Goal: Navigation & Orientation: Find specific page/section

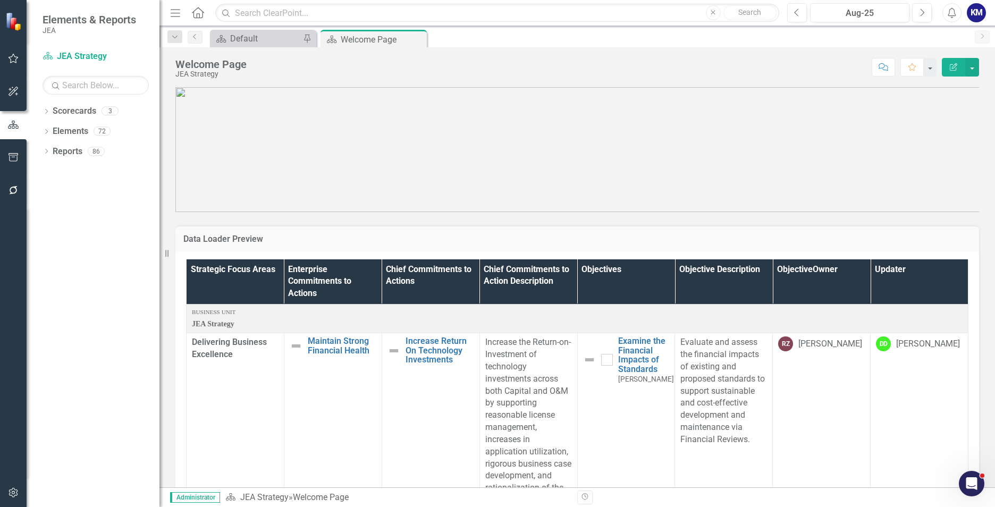
click at [641, 255] on div "Strategic Focus Areas Enterprise Commitments to Actions Chief Commitments to Ac…" at bounding box center [577, 463] width 804 height 425
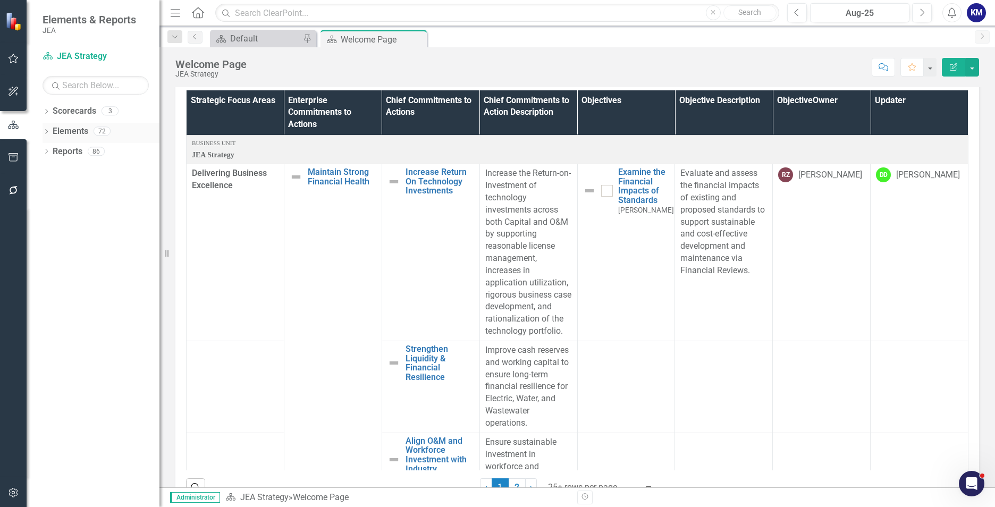
click at [71, 126] on link "Elements" at bounding box center [71, 131] width 36 height 12
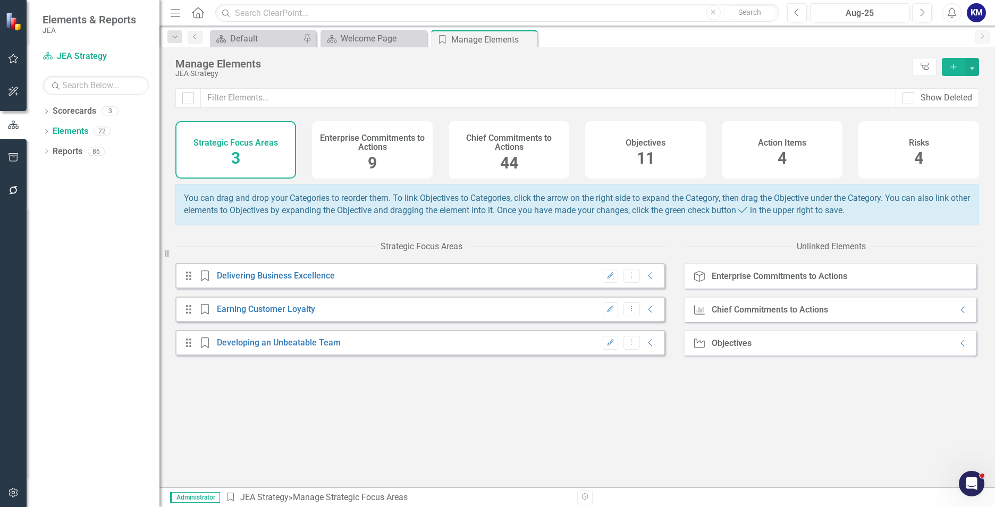
click at [542, 142] on h4 "Chief Commitments to Actions" at bounding box center [509, 142] width 108 height 19
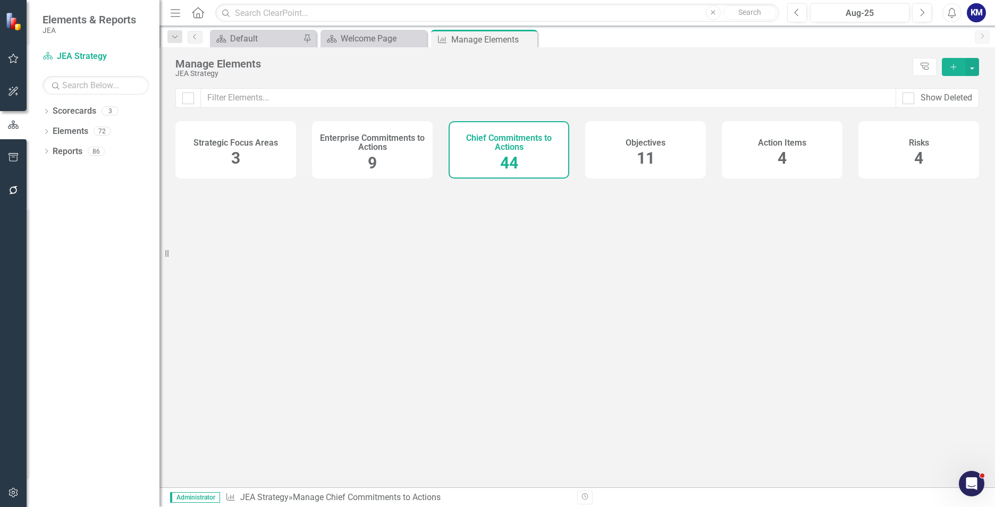
checkbox input "false"
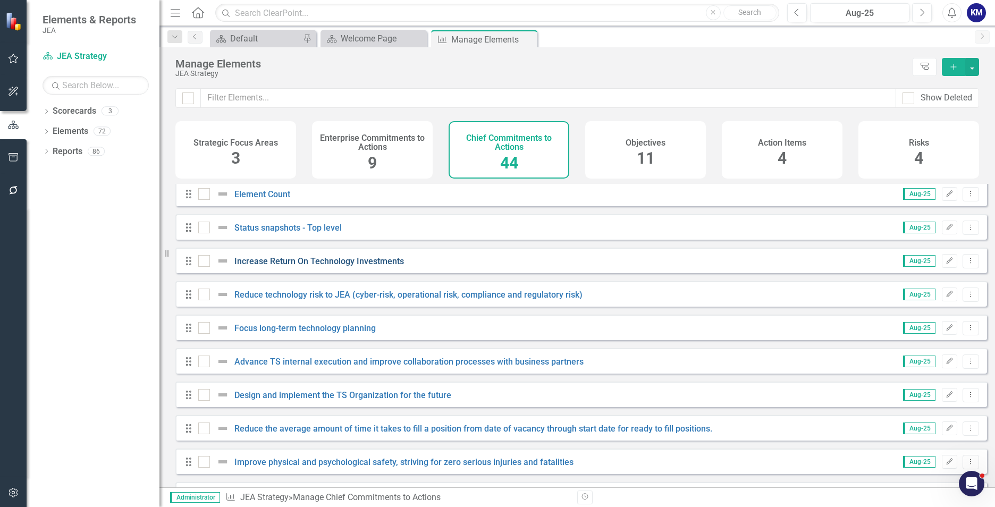
scroll to position [53, 0]
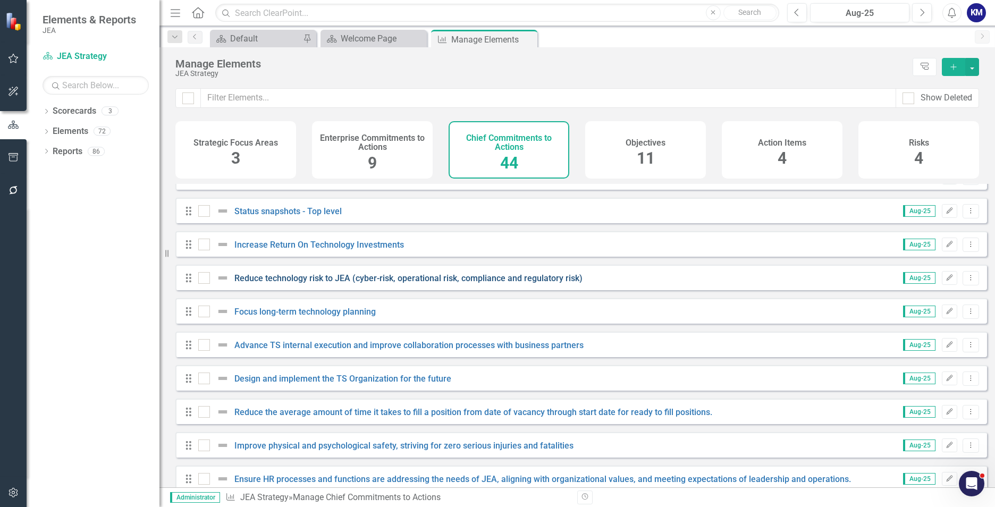
click at [545, 283] on link "Reduce technology risk to JEA (cyber-risk, operational risk, compliance and reg…" at bounding box center [408, 278] width 348 height 10
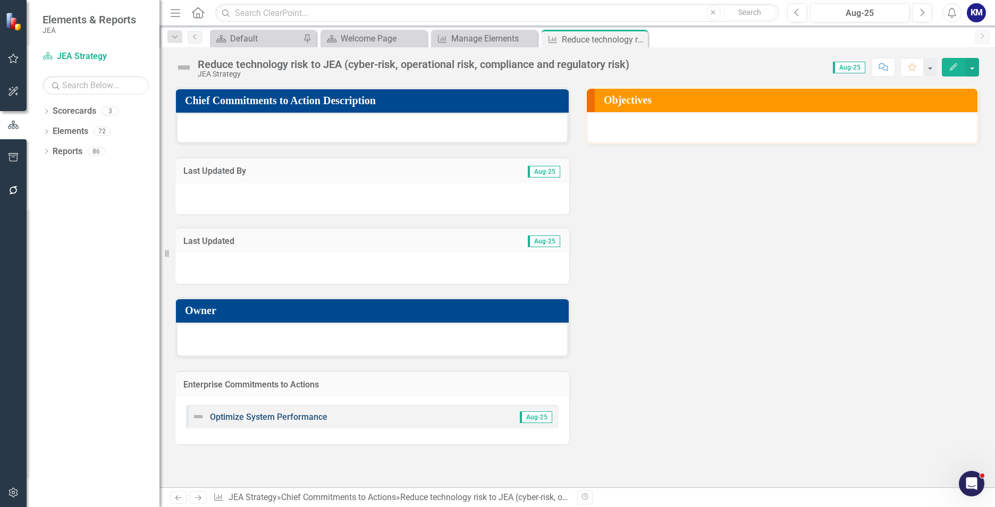
click at [297, 416] on link "Optimize System Performance" at bounding box center [268, 417] width 117 height 10
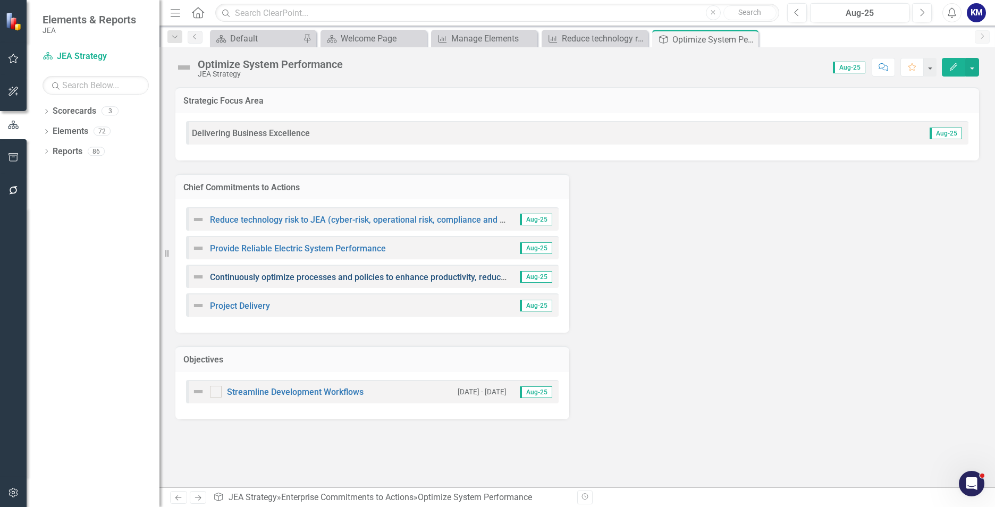
click at [386, 279] on link "Continuously optimize processes and policies to enhance productivity, reduce co…" at bounding box center [506, 277] width 593 height 10
